Goal: Transaction & Acquisition: Purchase product/service

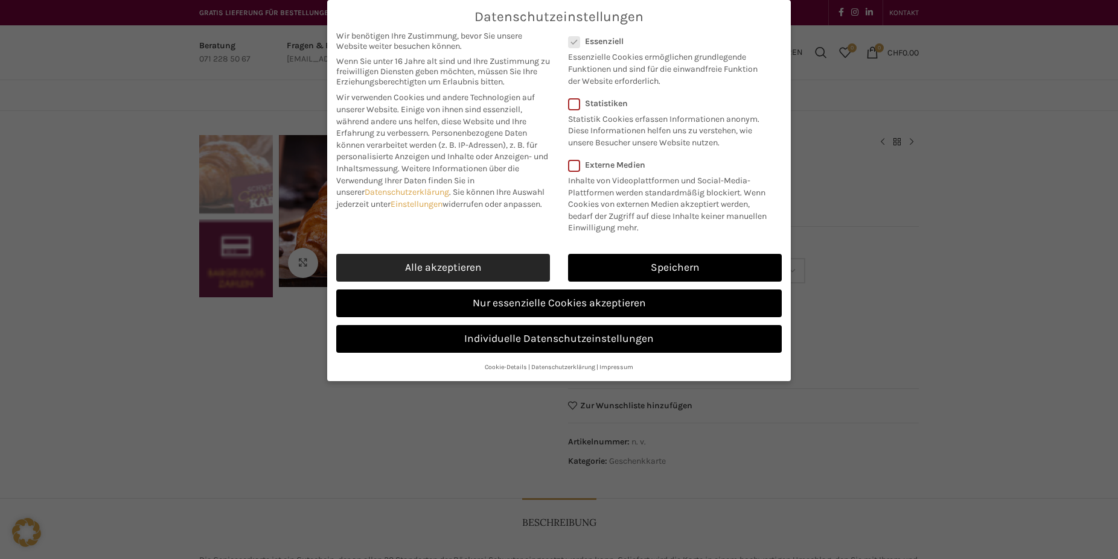
click at [526, 269] on link "Alle akzeptieren" at bounding box center [443, 268] width 214 height 28
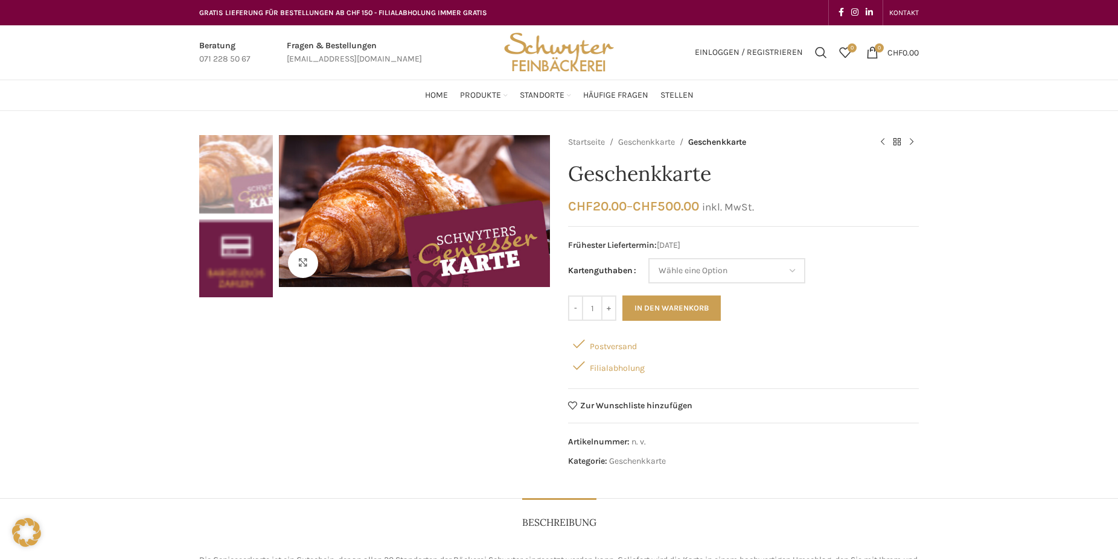
checkbox input "true"
click at [786, 264] on select "[PERSON_NAME] eine Option CHF 20.- CHF 50.- CHF 100.- CHF 200.- CHF 500.-" at bounding box center [726, 270] width 157 height 25
click at [517, 342] on div "Klicken um zu vergrössern" at bounding box center [374, 270] width 351 height 271
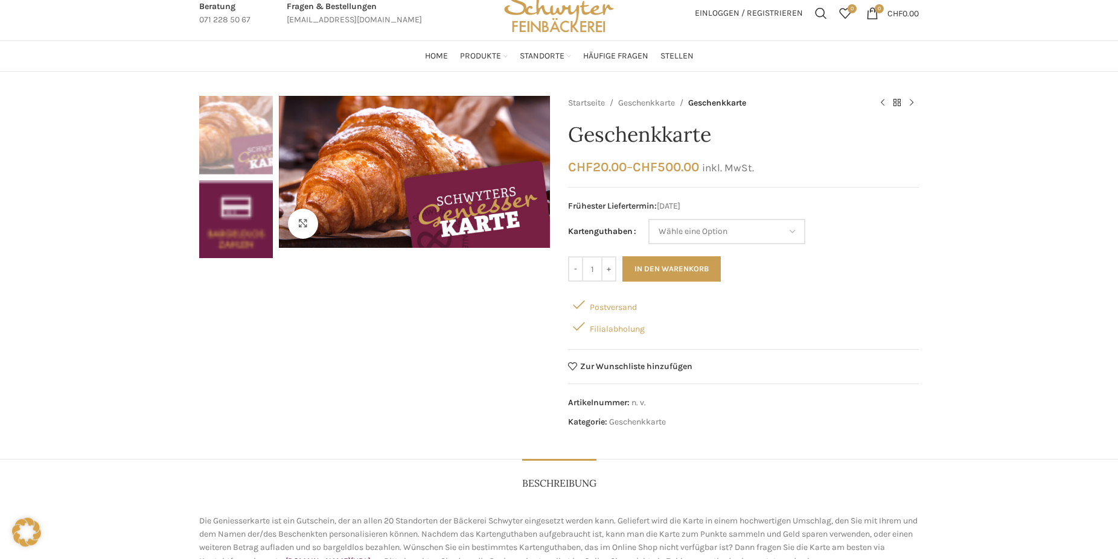
scroll to position [30, 0]
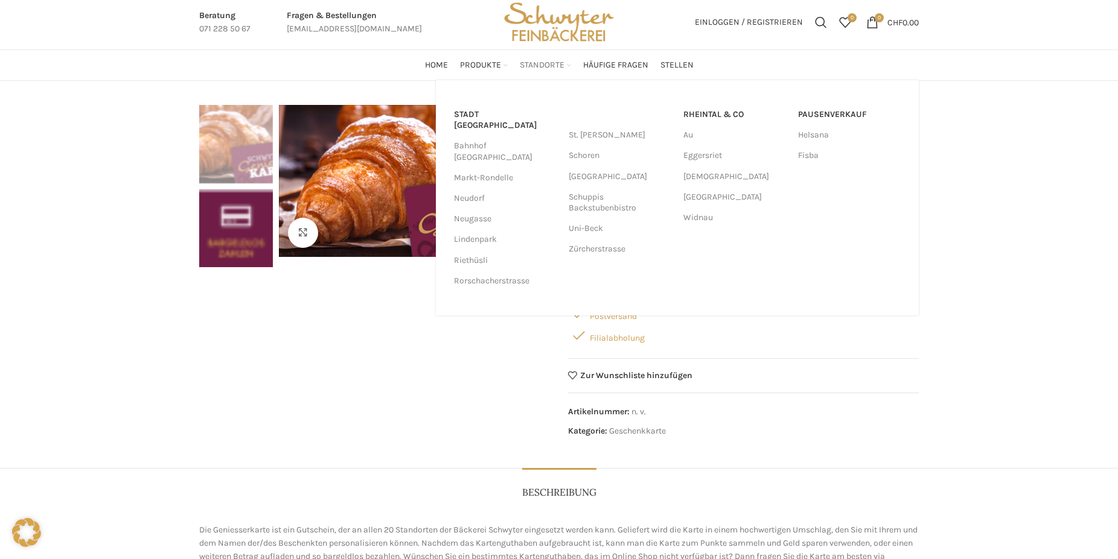
click at [526, 65] on span "Standorte" at bounding box center [542, 65] width 45 height 11
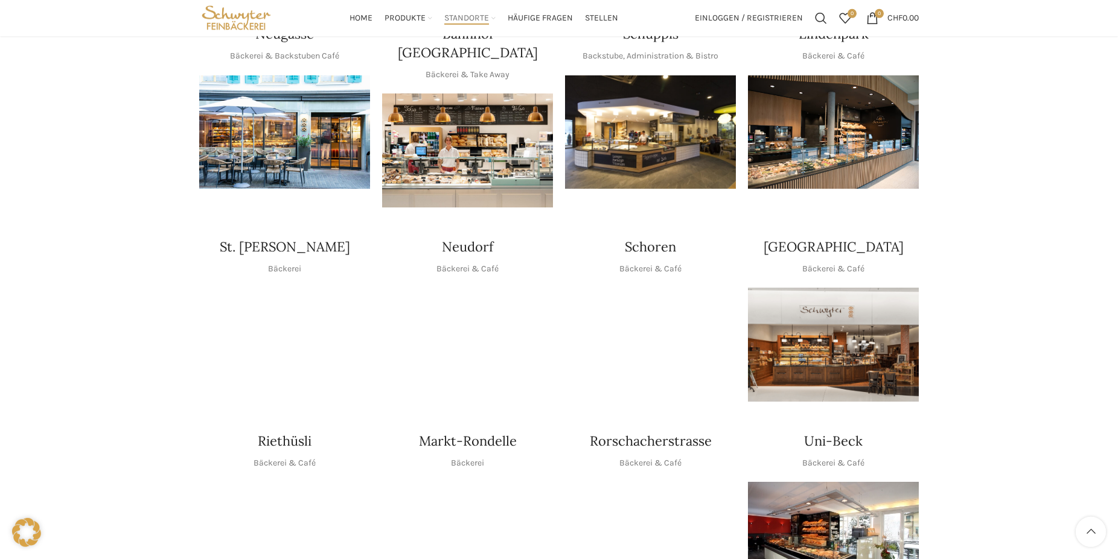
scroll to position [246, 0]
